Goal: Transaction & Acquisition: Purchase product/service

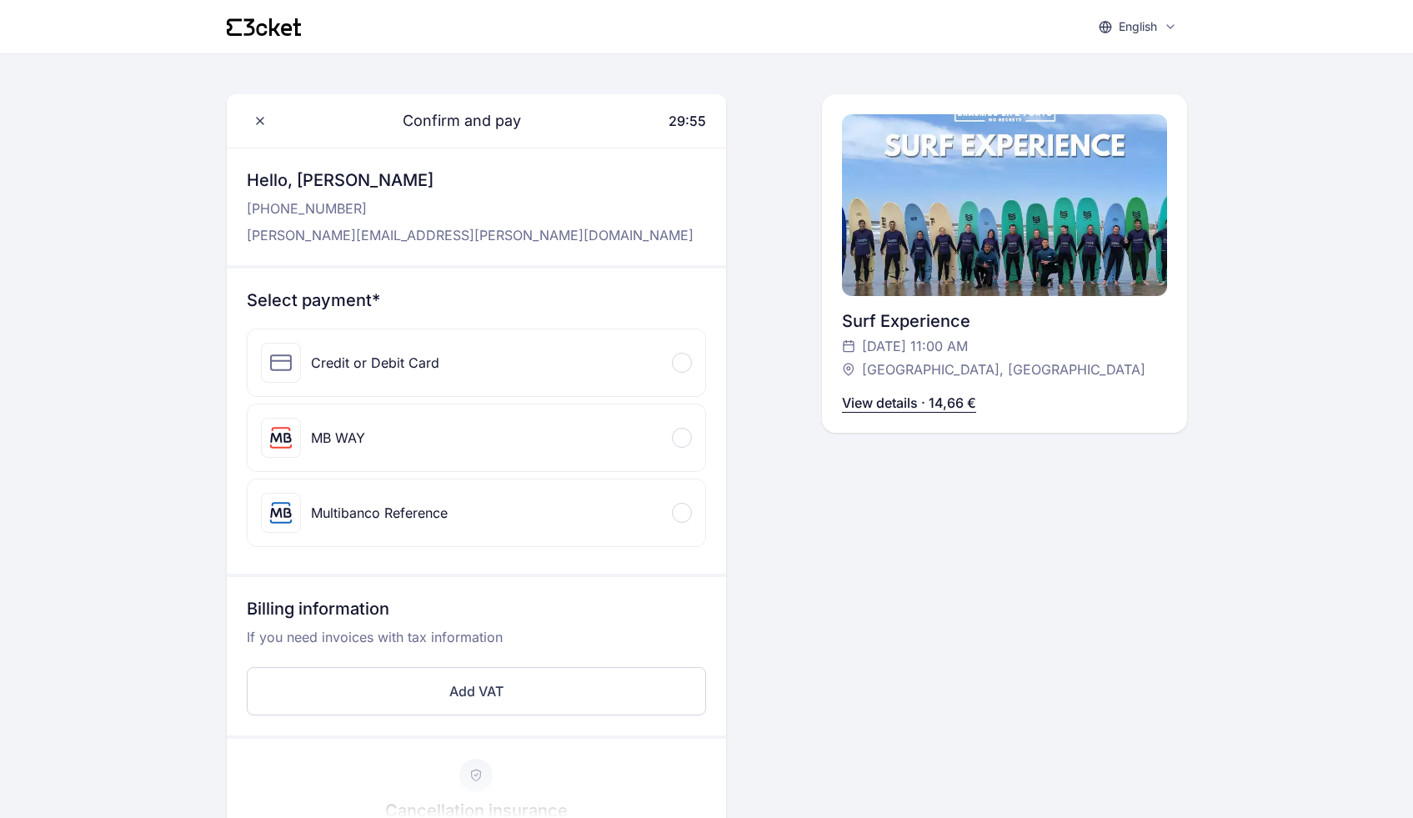
click at [679, 357] on div at bounding box center [682, 363] width 20 height 20
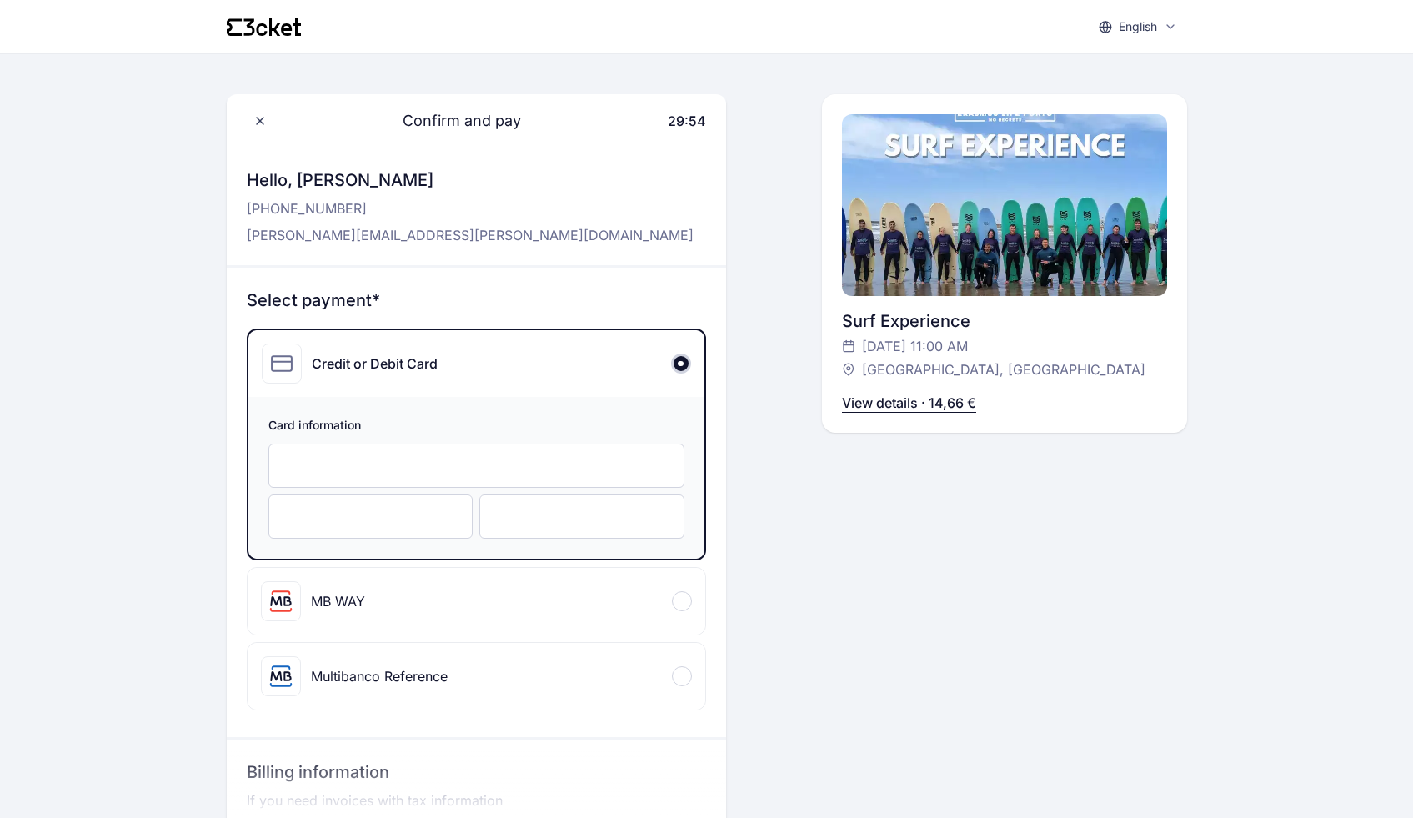
click at [406, 475] on div at bounding box center [476, 465] width 416 height 44
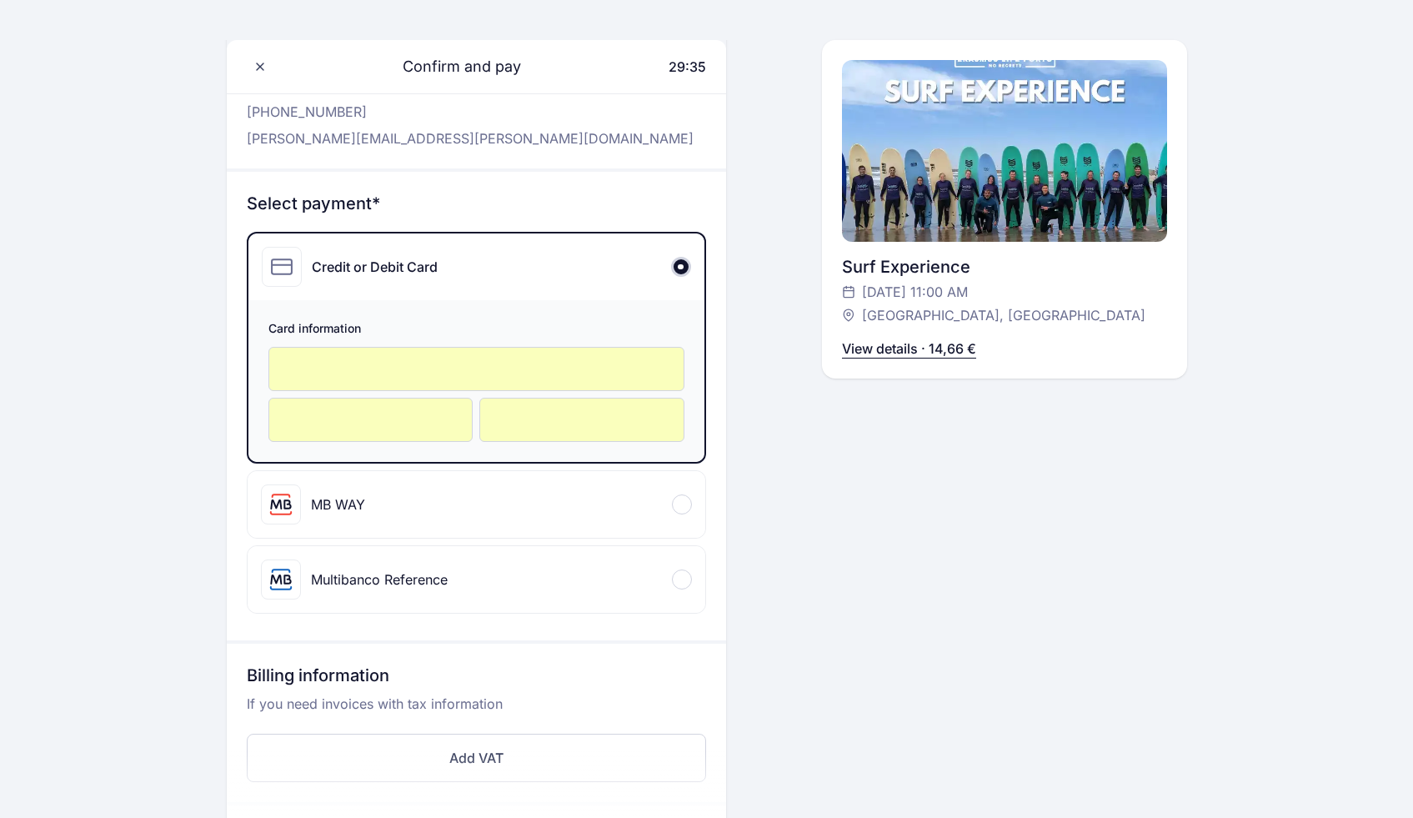
scroll to position [654, 0]
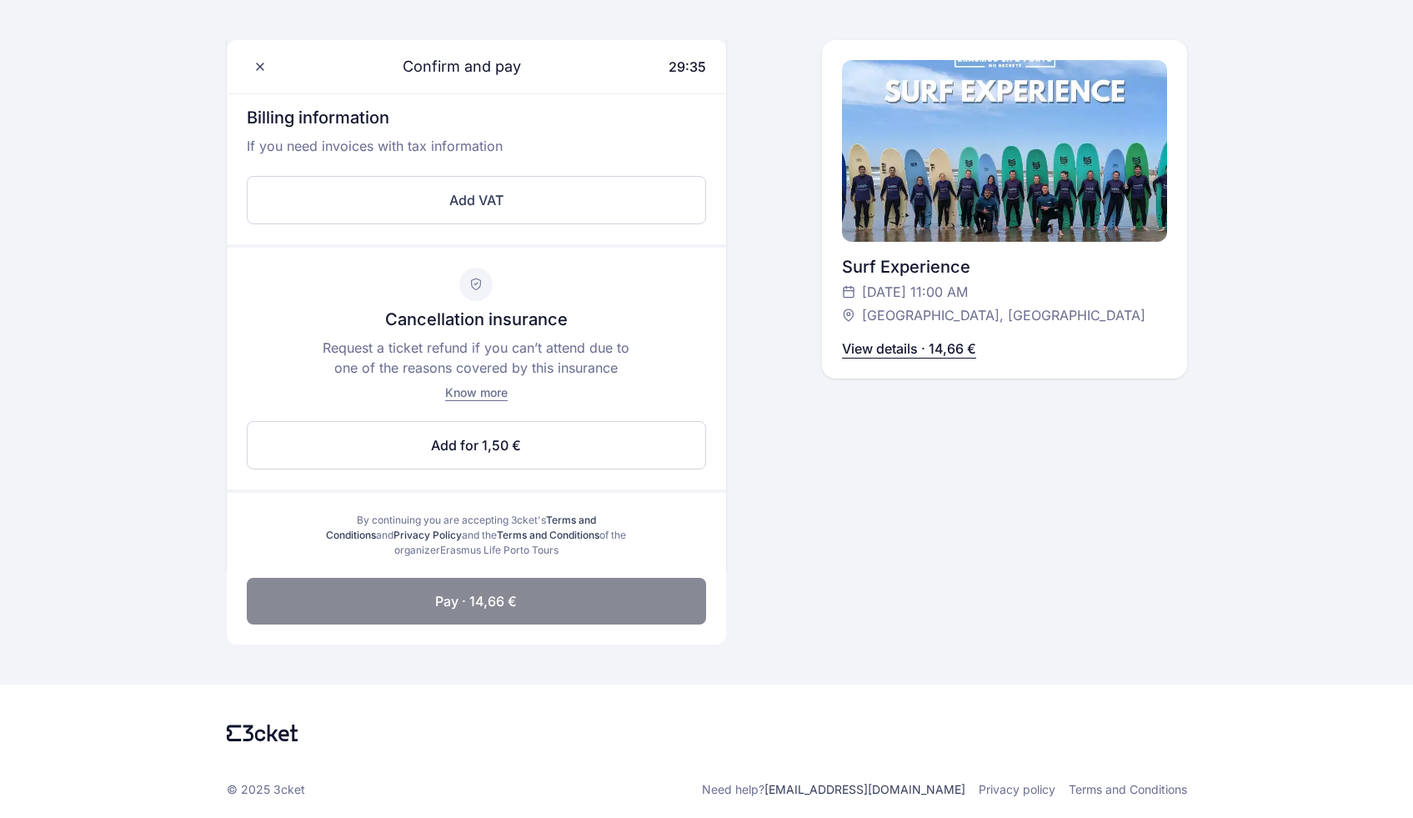
click at [614, 594] on button "Pay · 14,66 €" at bounding box center [476, 601] width 459 height 47
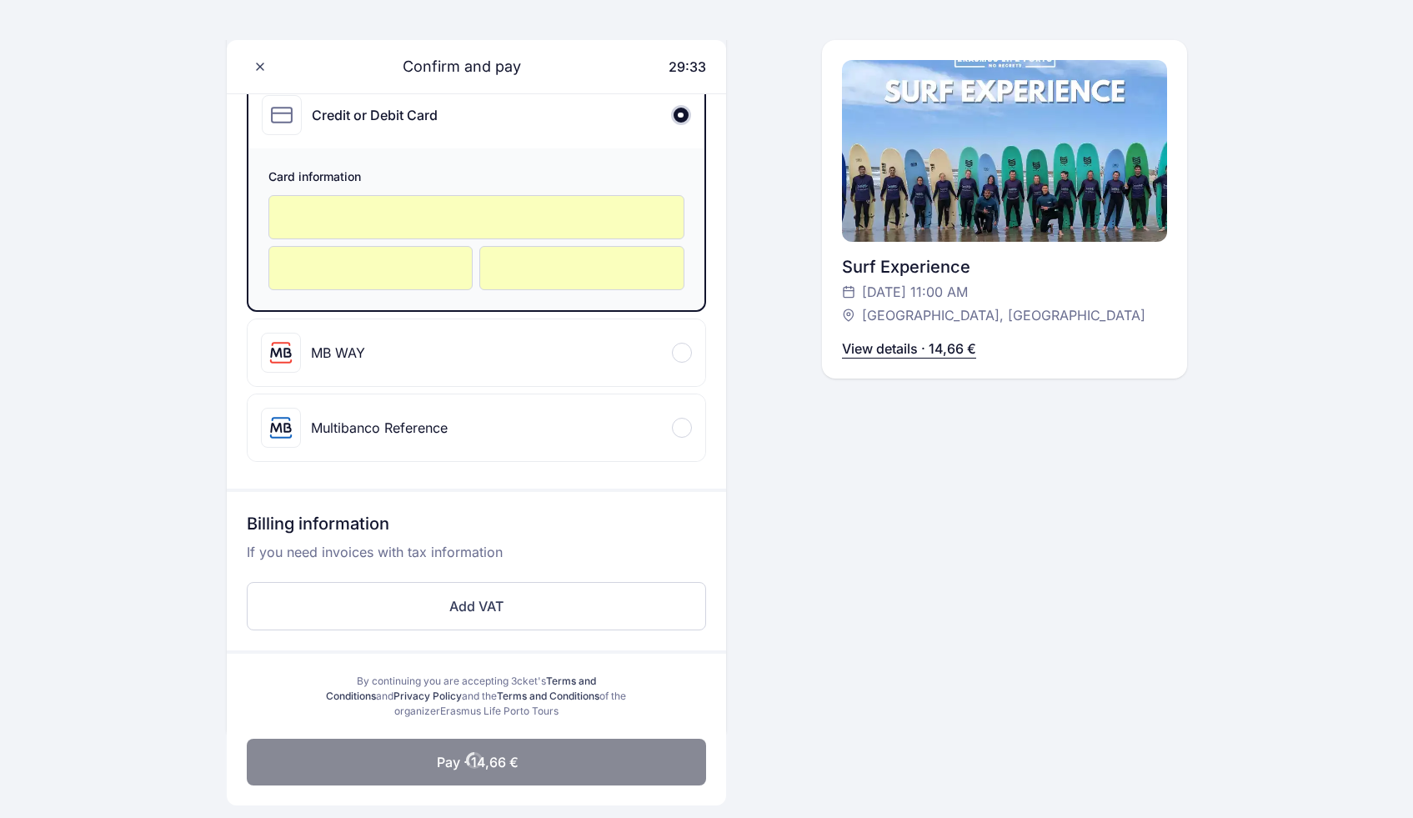
scroll to position [409, 0]
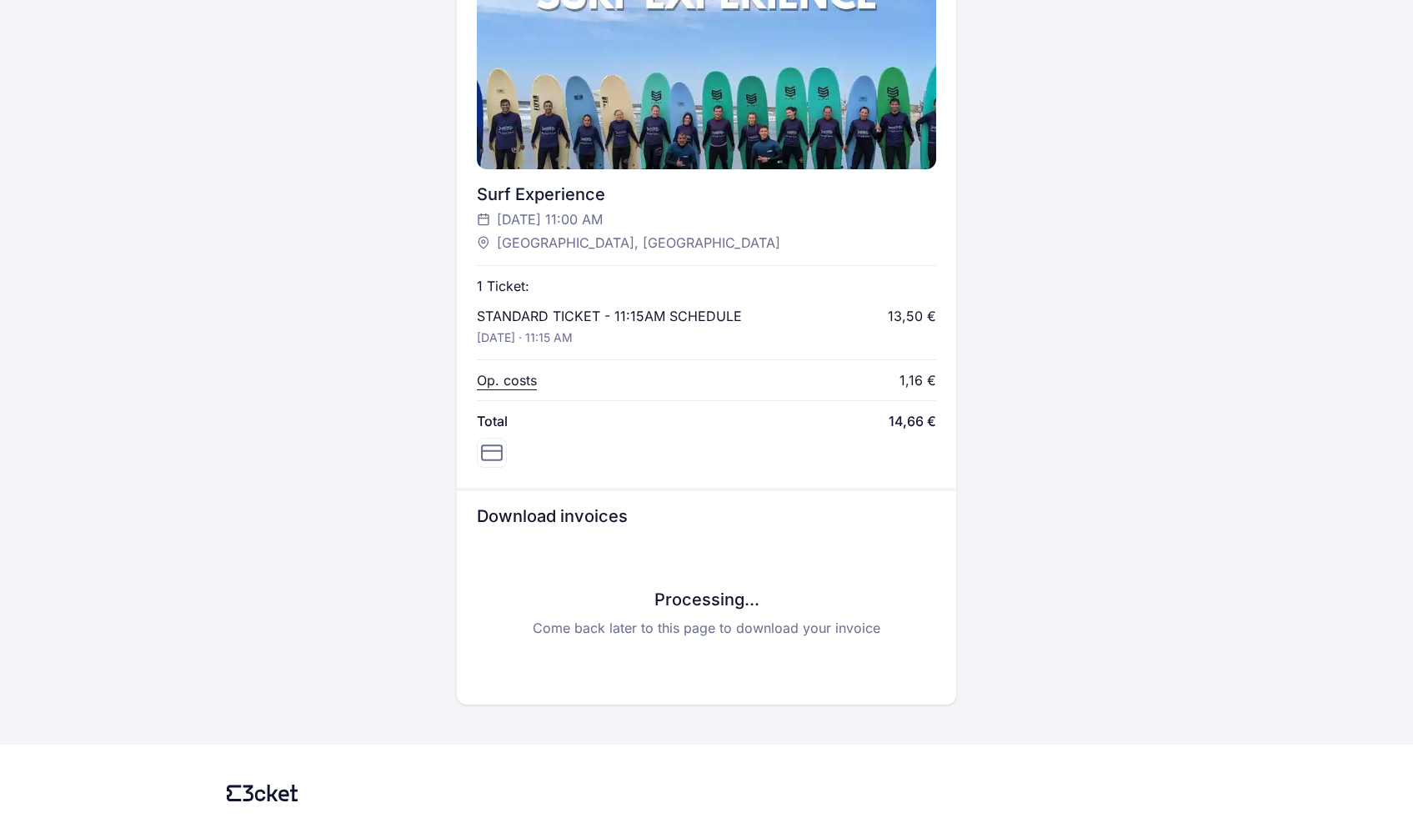
scroll to position [547, 0]
click at [742, 368] on div "Op. costs 1,16 €" at bounding box center [706, 378] width 459 height 20
click at [827, 555] on div "Processing... Come back later to this page to download your invoice" at bounding box center [706, 610] width 459 height 143
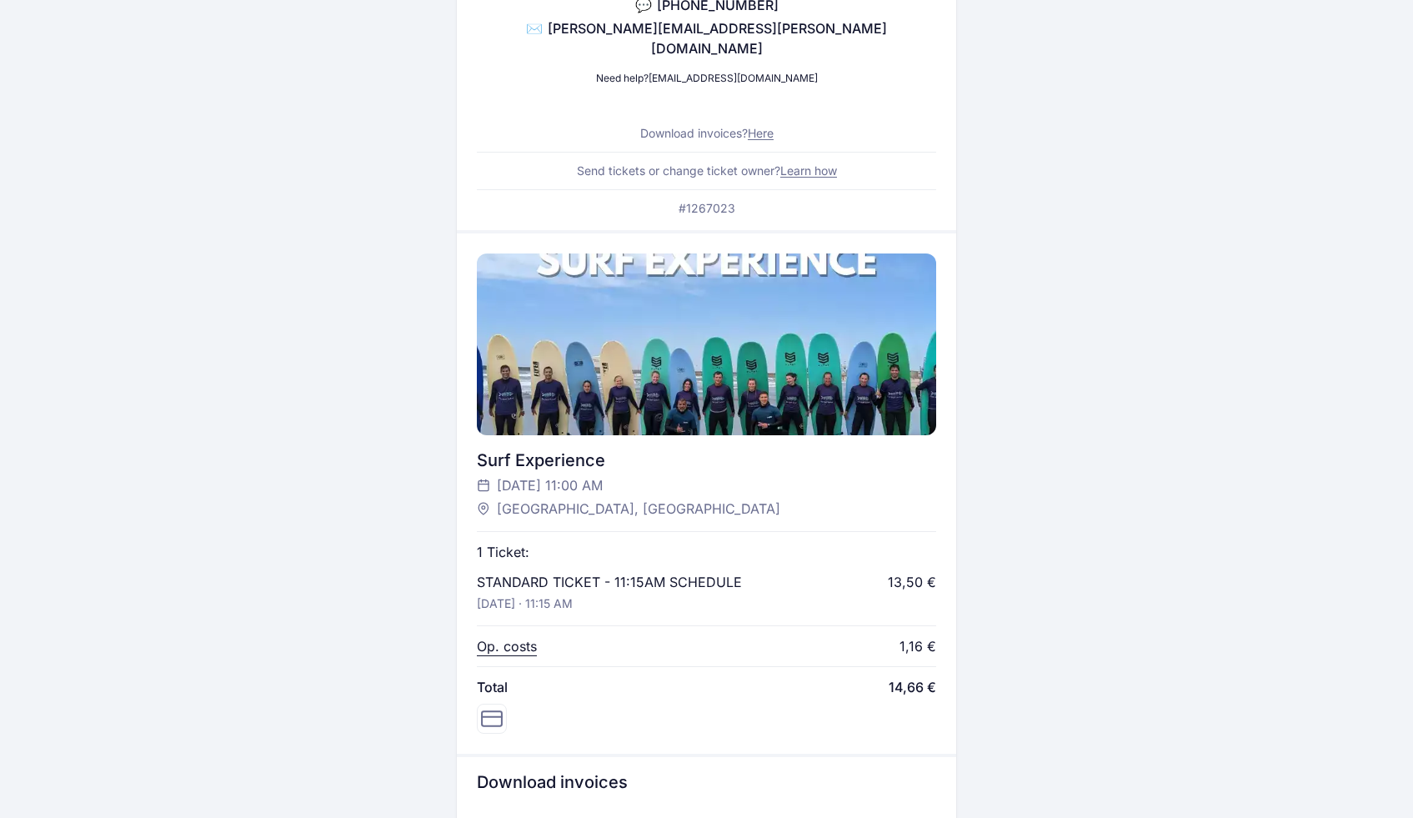
scroll to position [0, 0]
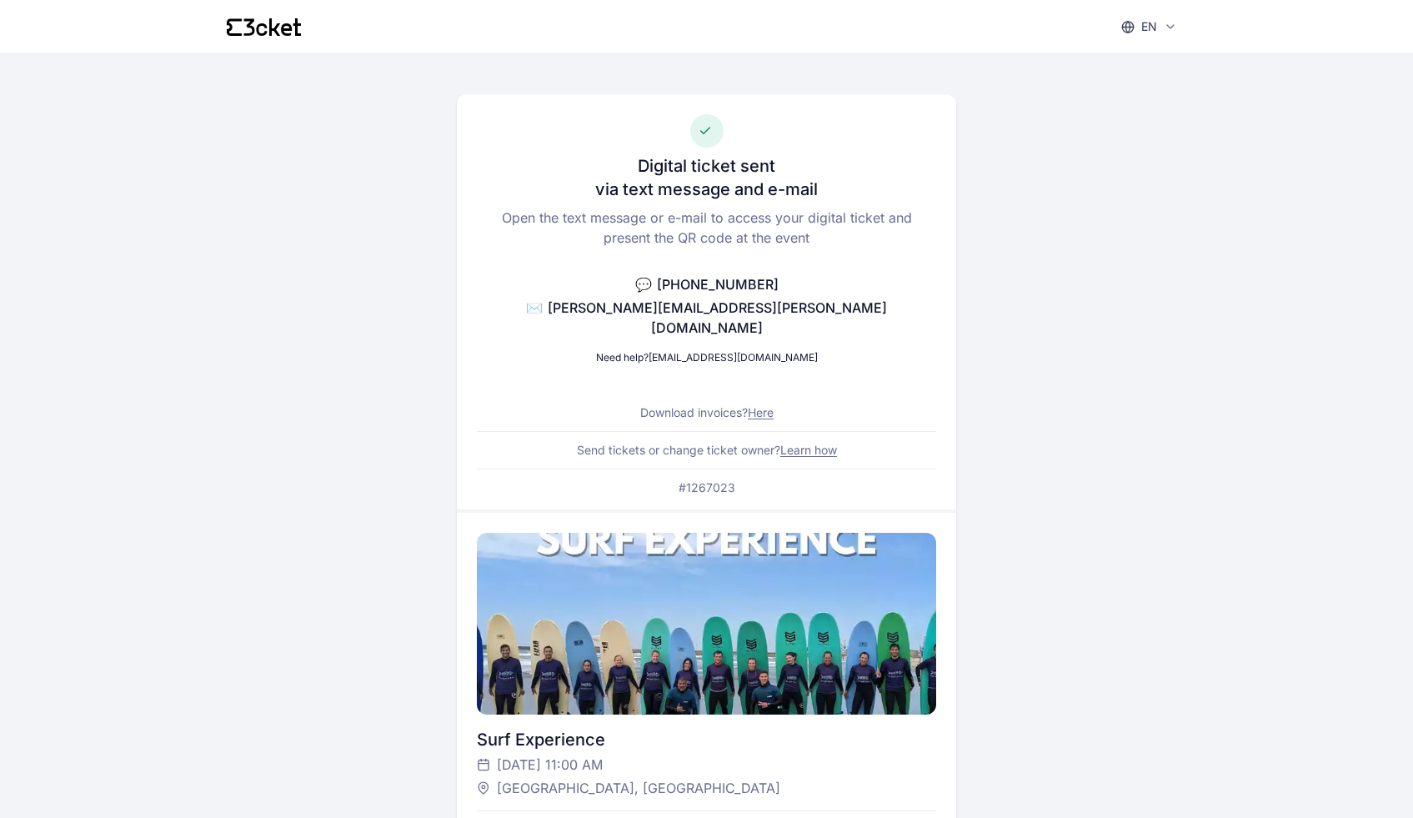
click at [294, 25] on icon at bounding box center [264, 27] width 74 height 18
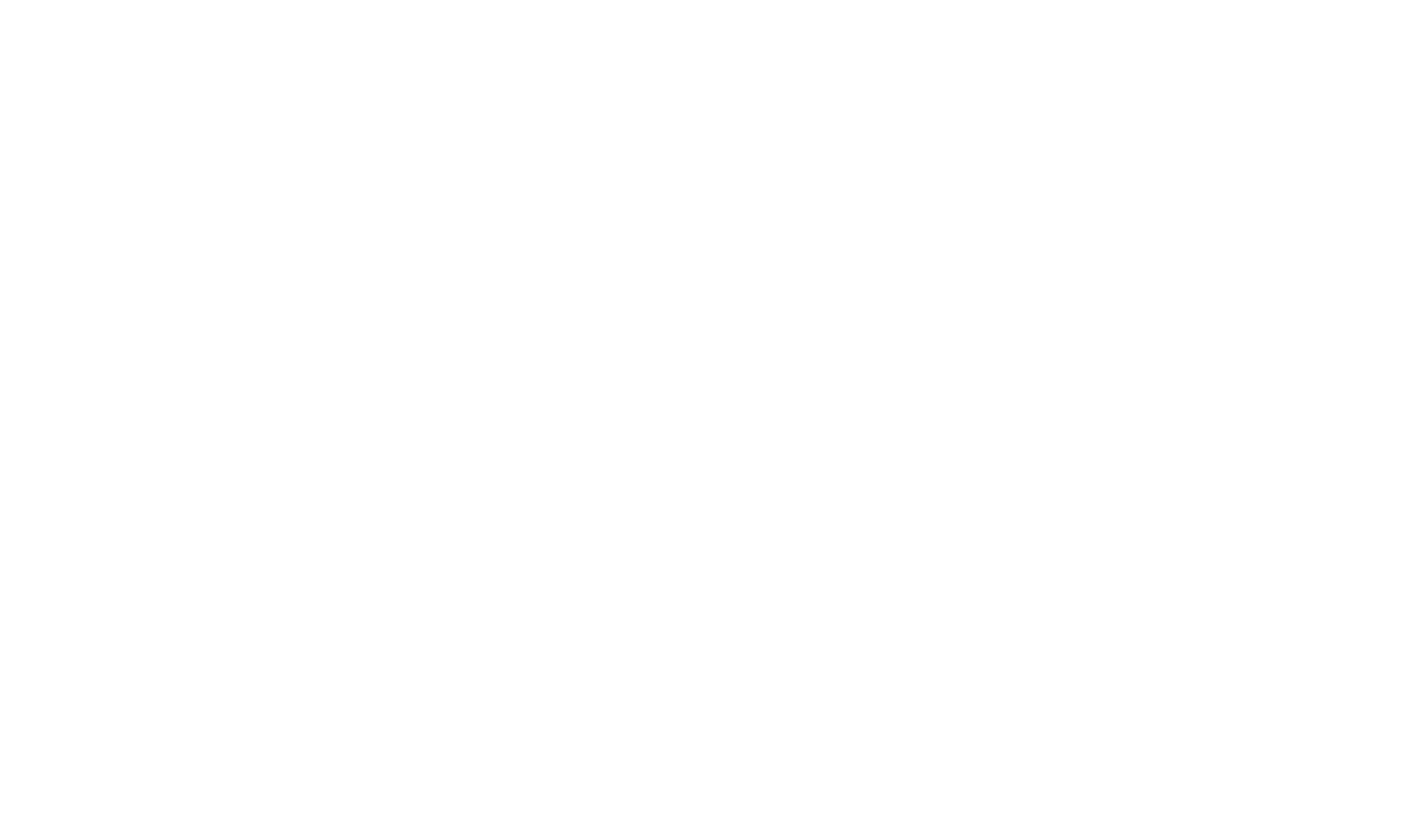
scroll to position [104, 0]
